Goal: Navigation & Orientation: Find specific page/section

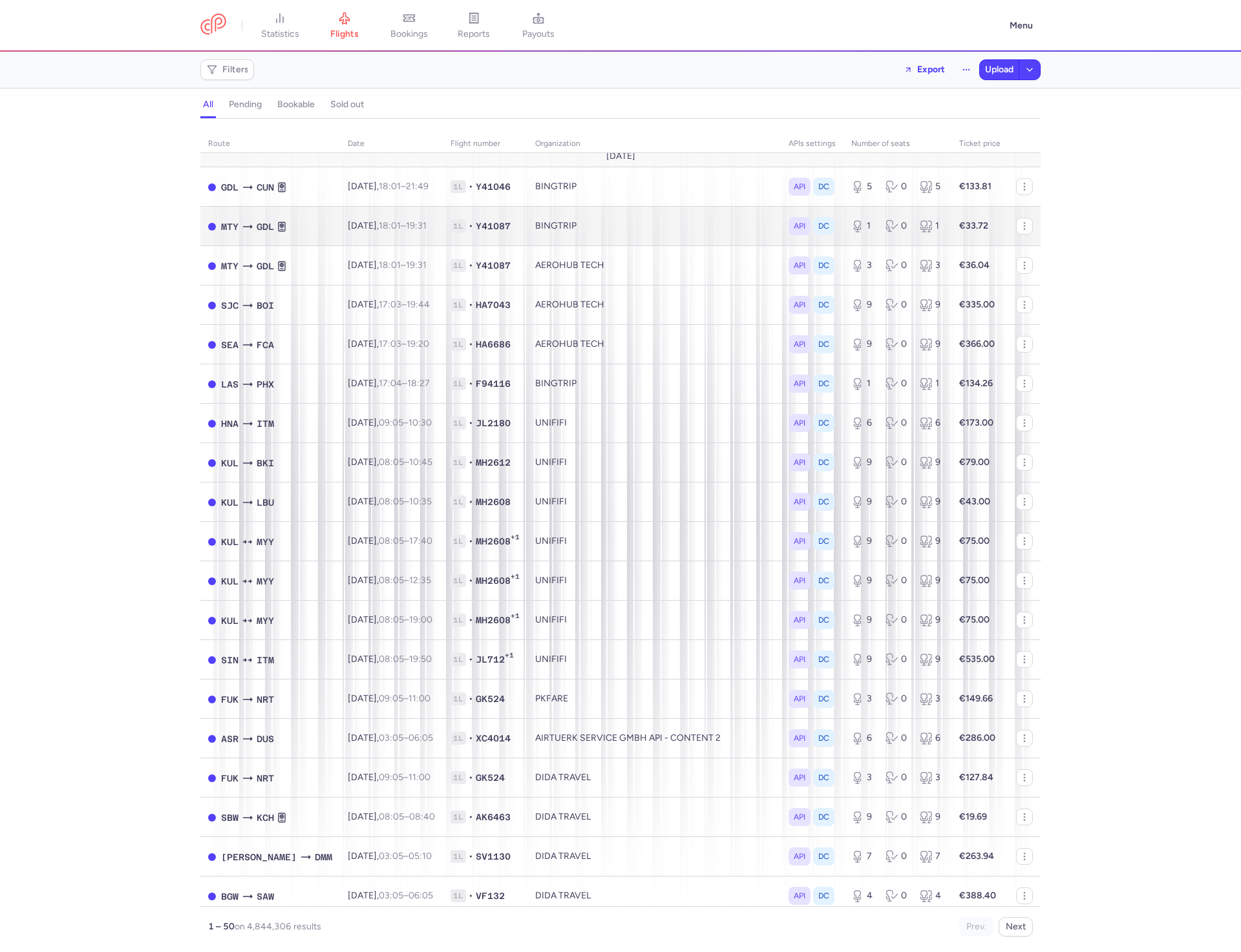
scroll to position [10, 0]
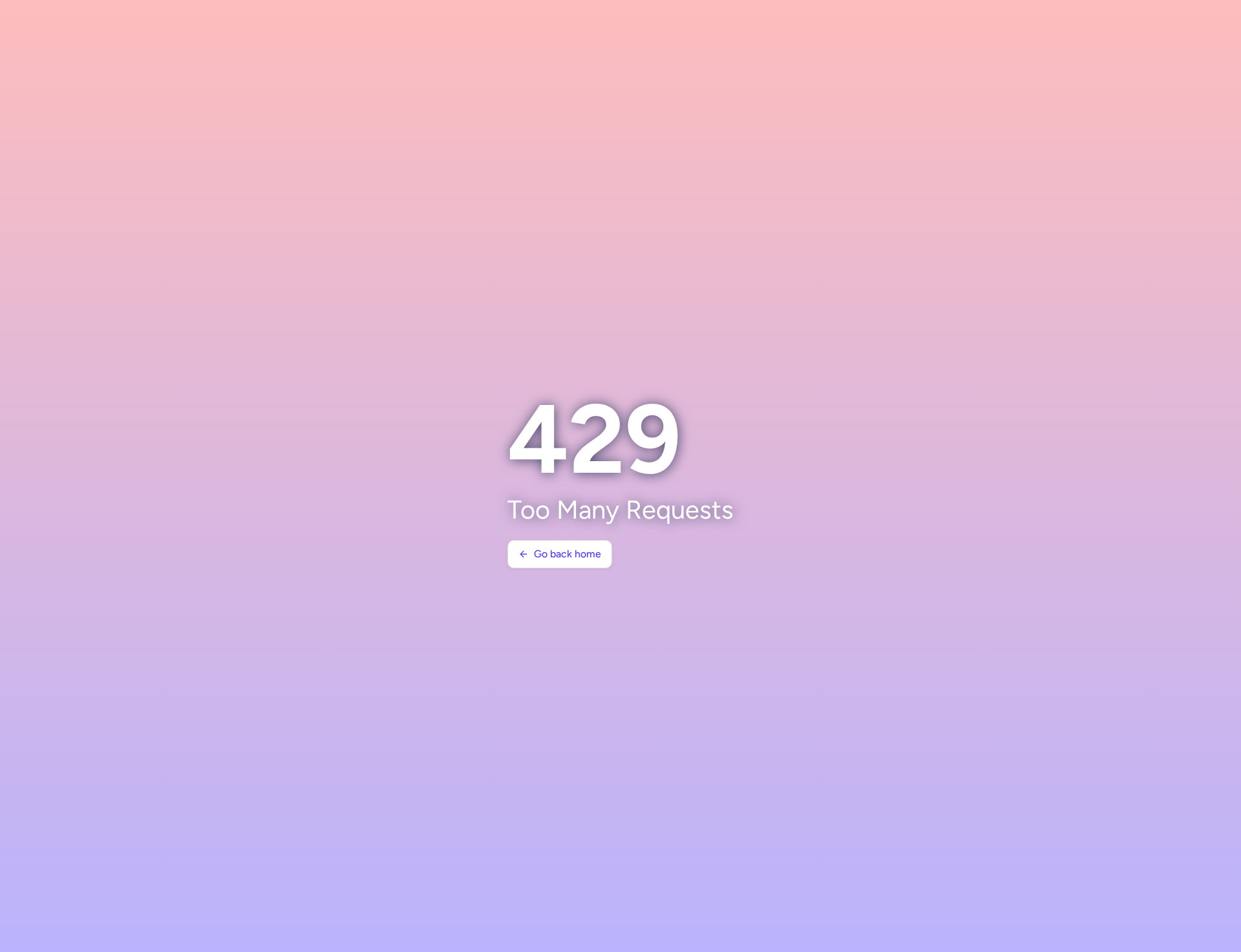
click at [920, 244] on section at bounding box center [620, 476] width 1241 height 952
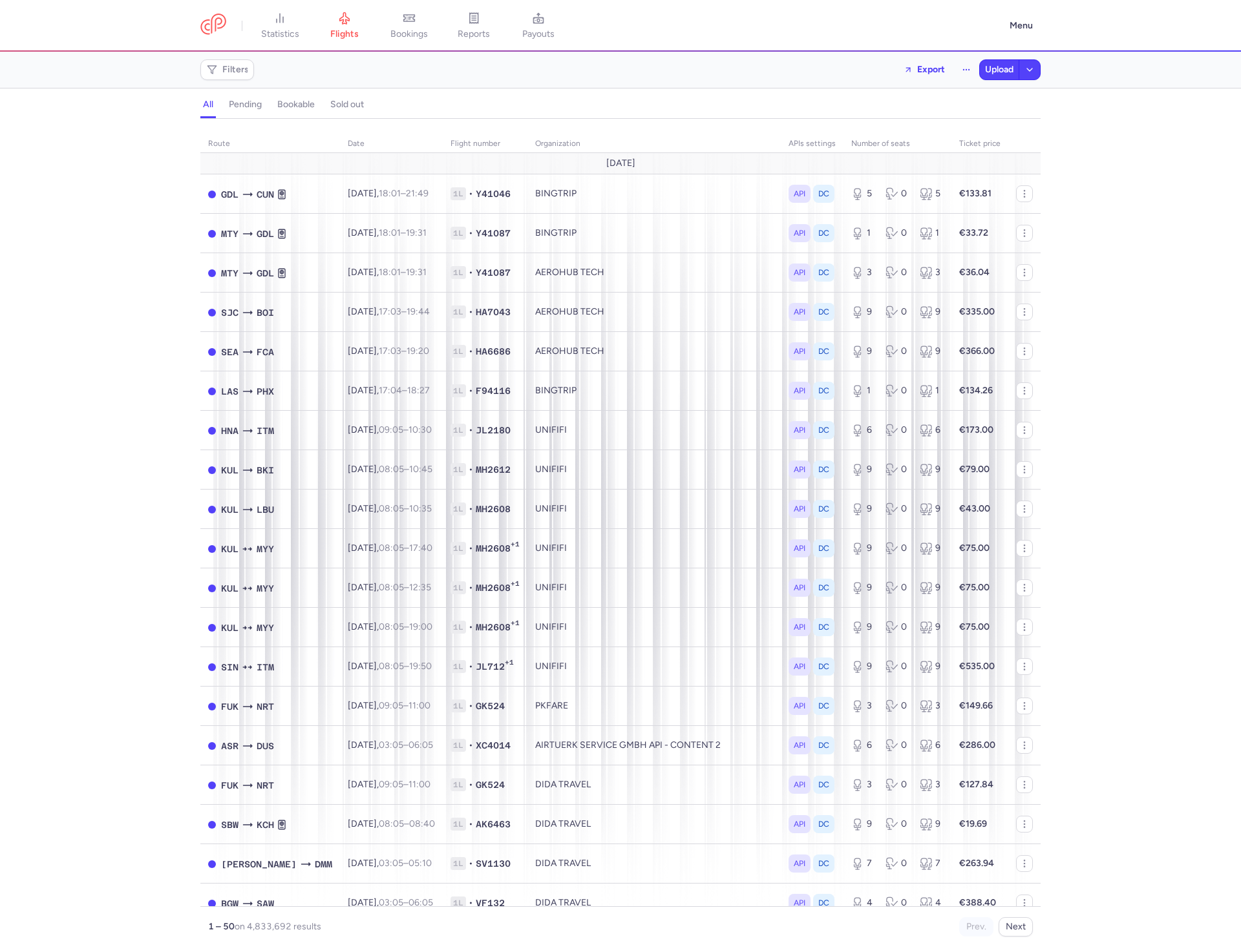
scroll to position [2, 0]
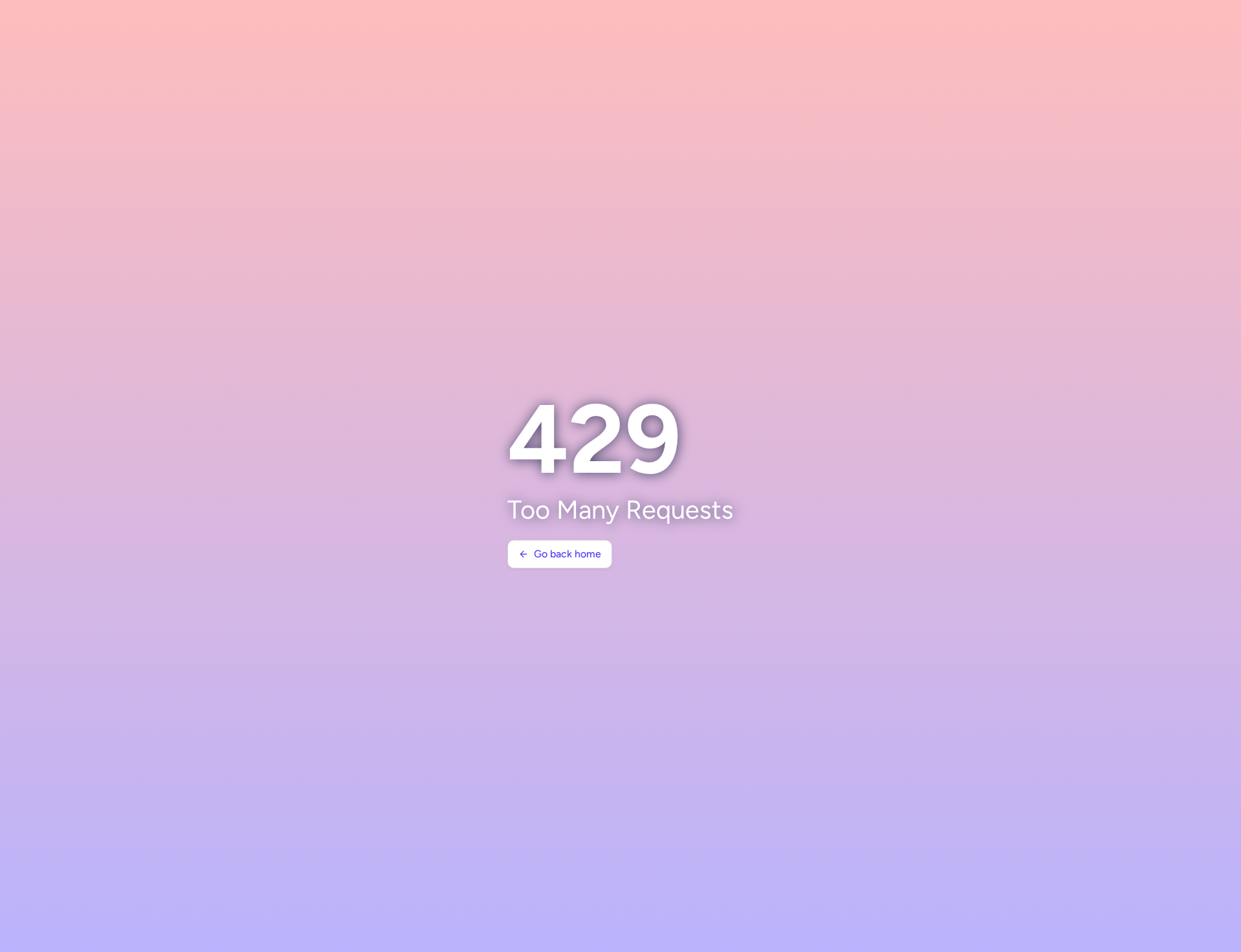
click at [996, 309] on section at bounding box center [620, 476] width 1241 height 952
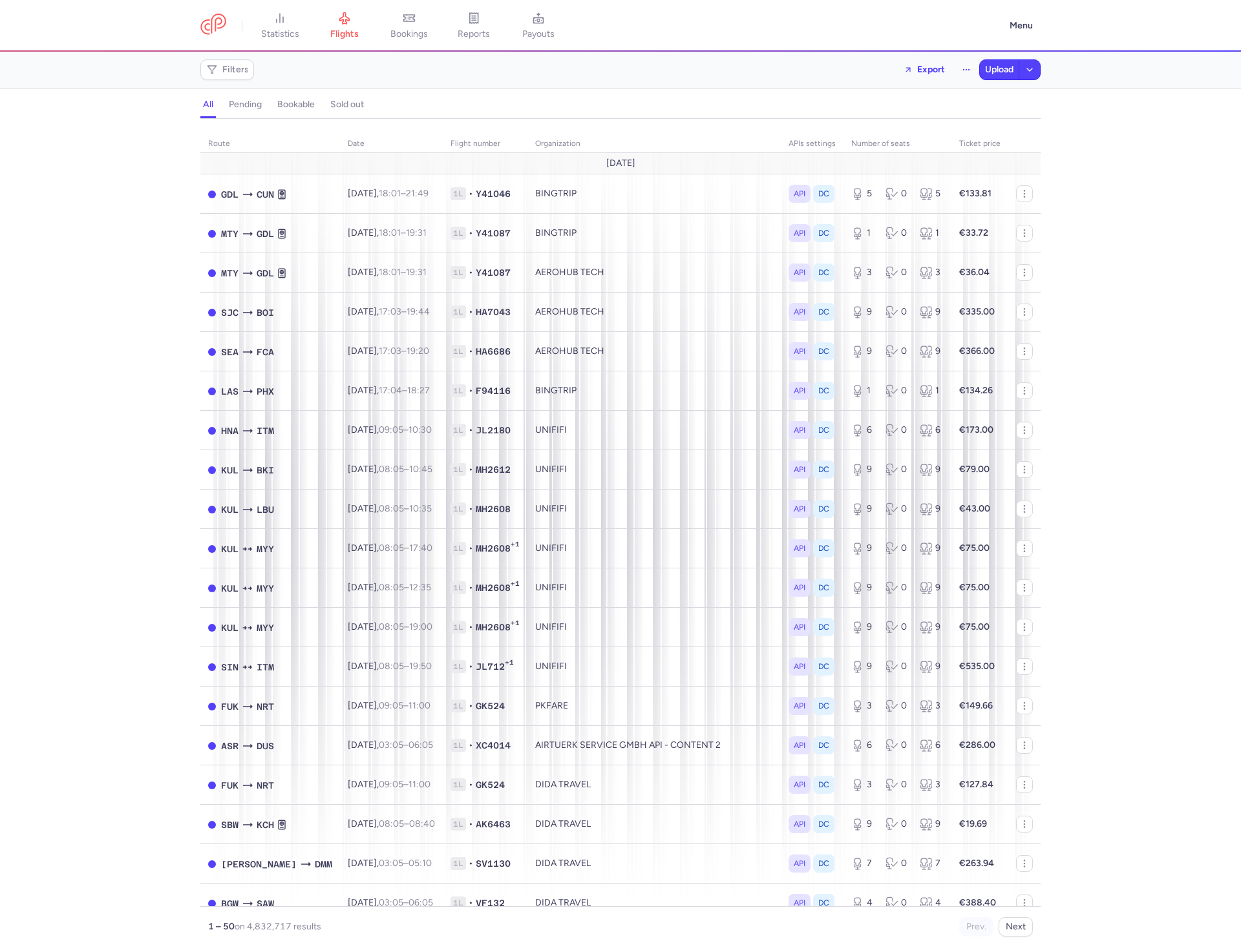
click at [1184, 165] on div "route date Flight number organization APIs settings number of seats Ticket pric…" at bounding box center [620, 539] width 1241 height 825
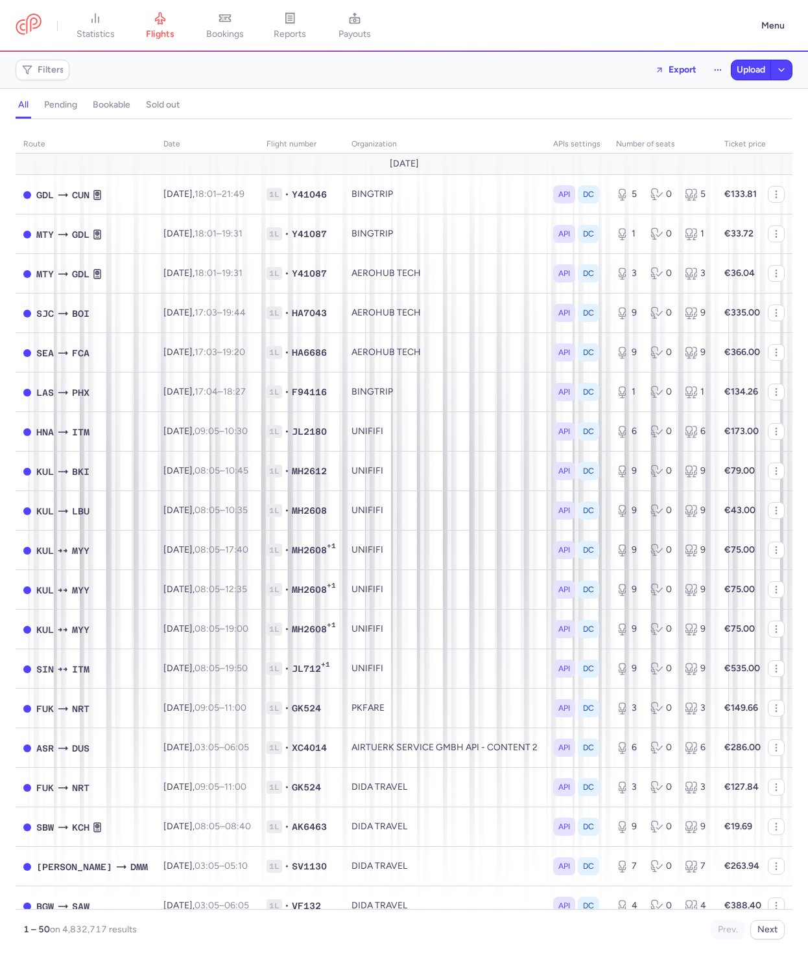
click at [586, 36] on nav "statistics flights bookings reports payouts" at bounding box center [385, 26] width 738 height 29
